Goal: Transaction & Acquisition: Purchase product/service

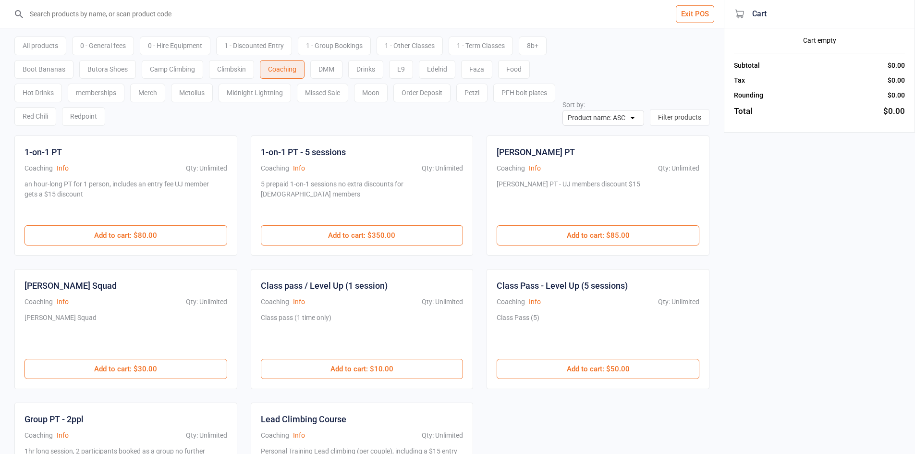
click at [230, 12] on input "search" at bounding box center [368, 14] width 686 height 28
type input "blueb"
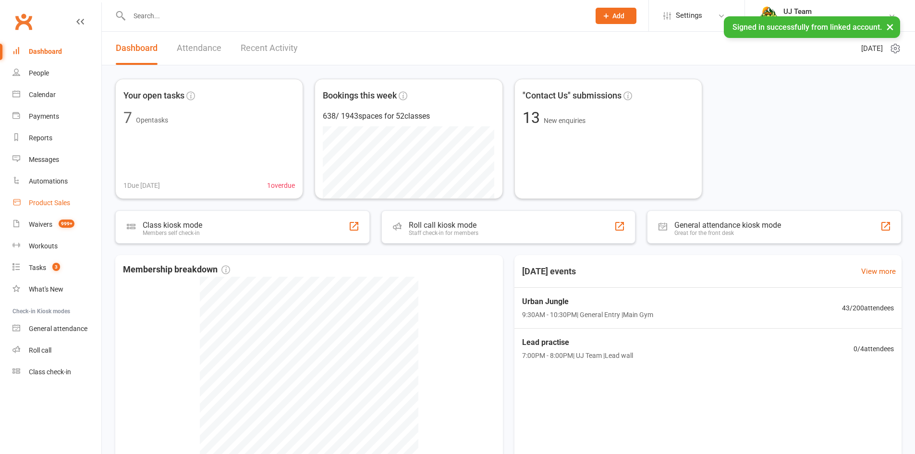
click at [42, 204] on div "Product Sales" at bounding box center [49, 203] width 41 height 8
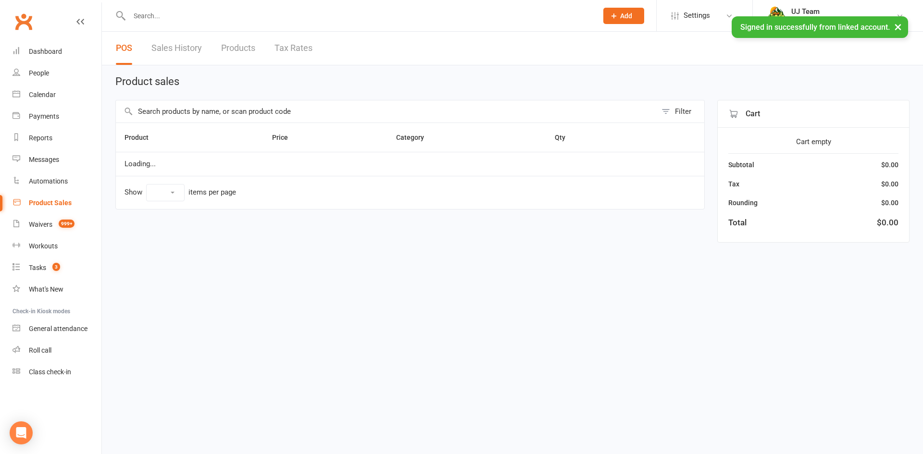
select select "10"
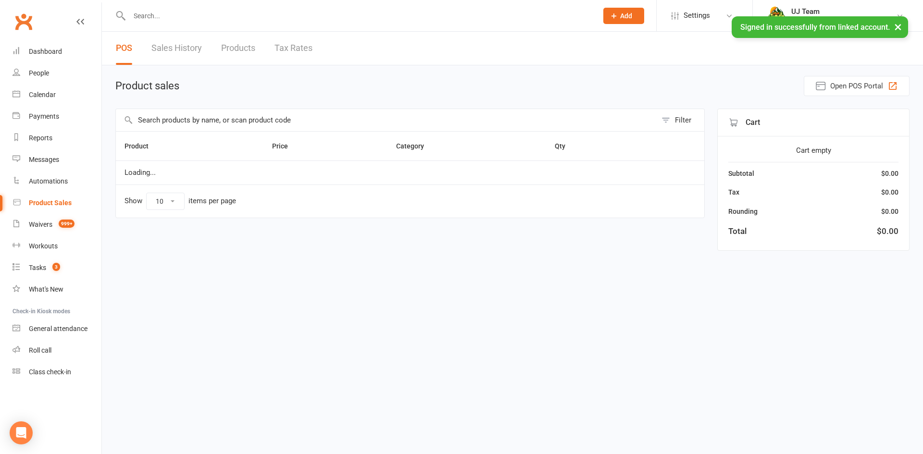
click at [197, 18] on input "text" at bounding box center [358, 15] width 464 height 13
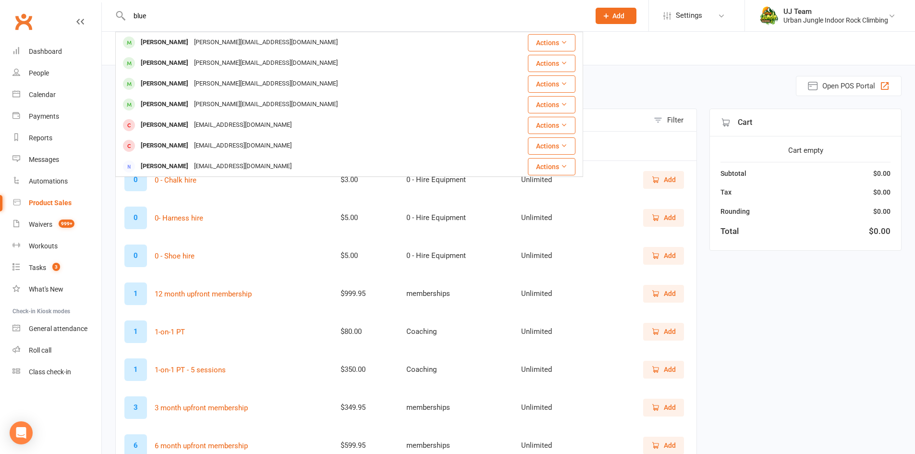
drag, startPoint x: 110, startPoint y: 5, endPoint x: 60, endPoint y: 19, distance: 52.0
click at [93, 2] on header "blue [PERSON_NAME] [PERSON_NAME][EMAIL_ADDRESS][DOMAIN_NAME] Actions [PERSON_NA…" at bounding box center [457, 2] width 915 height 0
type input "blue"
